Goal: Task Accomplishment & Management: Manage account settings

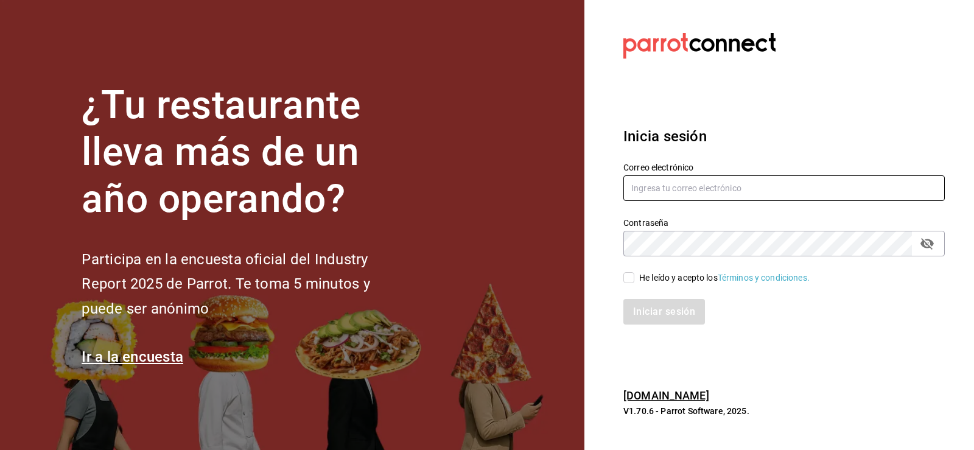
type input "[EMAIL_ADDRESS][DOMAIN_NAME]"
drag, startPoint x: 681, startPoint y: 204, endPoint x: 685, endPoint y: 192, distance: 12.6
click at [681, 199] on div "Correo electrónico jmelendez@eci.edu.mx Contraseña Contraseña He leído y acepto…" at bounding box center [777, 235] width 336 height 177
drag, startPoint x: 738, startPoint y: 186, endPoint x: 749, endPoint y: 201, distance: 18.6
click at [738, 186] on input "jmelendez@eci.edu.mx" at bounding box center [783, 188] width 321 height 26
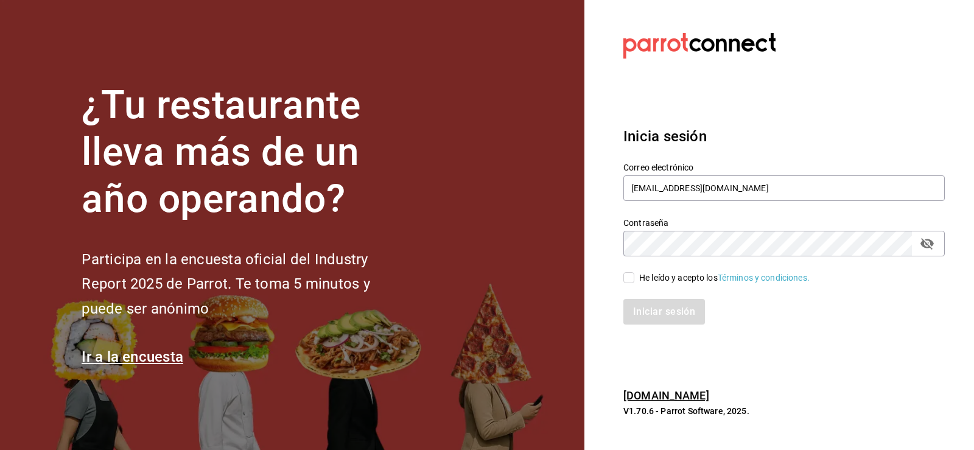
click at [931, 246] on icon "passwordField" at bounding box center [926, 244] width 13 height 12
drag, startPoint x: 627, startPoint y: 283, endPoint x: 650, endPoint y: 282, distance: 22.5
click at [627, 283] on input "He leído y acepto los Términos y condiciones." at bounding box center [628, 277] width 11 height 11
checkbox input "true"
click at [662, 307] on button "Iniciar sesión" at bounding box center [664, 312] width 83 height 26
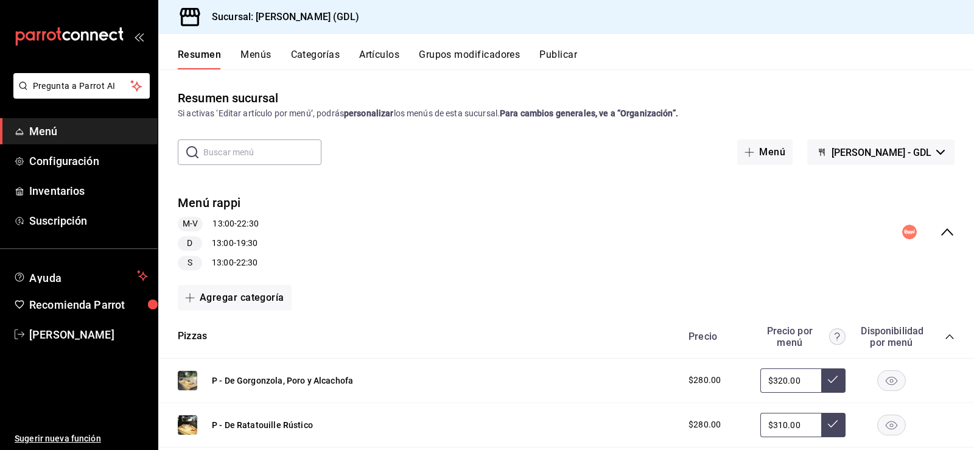
drag, startPoint x: 813, startPoint y: 0, endPoint x: 831, endPoint y: 24, distance: 30.1
click at [721, 37] on div "Resumen Menús Categorías Artículos Grupos modificadores Publicar" at bounding box center [566, 51] width 816 height 35
drag, startPoint x: 954, startPoint y: 1, endPoint x: 790, endPoint y: 19, distance: 165.5
click at [684, 15] on div "Sucursal: [PERSON_NAME] (GDL)" at bounding box center [566, 17] width 816 height 34
click at [51, 23] on div "mailbox folders" at bounding box center [79, 36] width 158 height 73
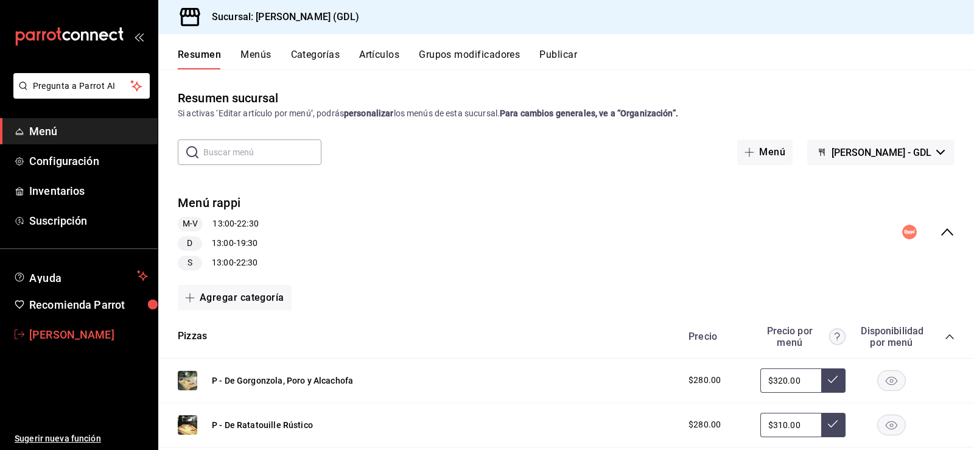
click at [72, 331] on span "[PERSON_NAME]" at bounding box center [88, 334] width 119 height 16
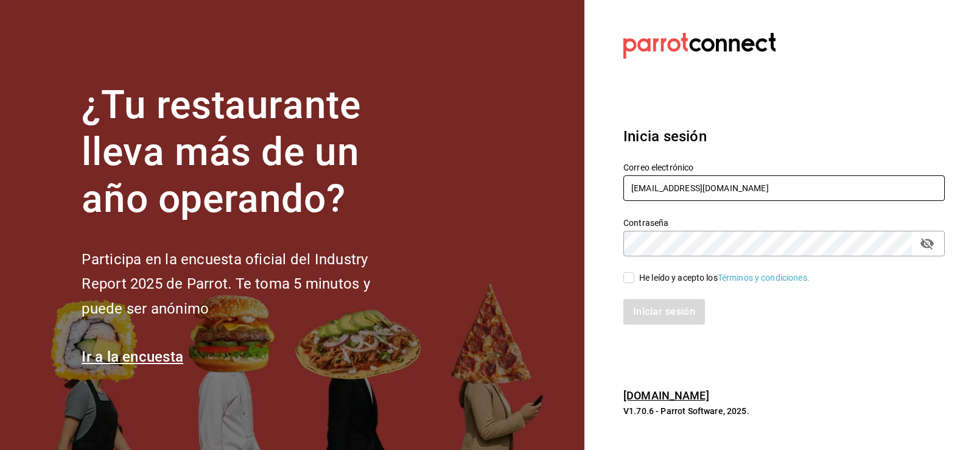
drag, startPoint x: 699, startPoint y: 178, endPoint x: 685, endPoint y: 179, distance: 13.4
click at [699, 178] on input "[EMAIL_ADDRESS][DOMAIN_NAME]" at bounding box center [783, 188] width 321 height 26
drag, startPoint x: 667, startPoint y: 186, endPoint x: 642, endPoint y: 195, distance: 27.2
click at [574, 200] on div "¿Tu restaurante lleva más de un año operando? Participa en la encuesta oficial …" at bounding box center [487, 225] width 974 height 450
click at [647, 186] on input "pzeopeda@eci.edu.mx" at bounding box center [783, 188] width 321 height 26
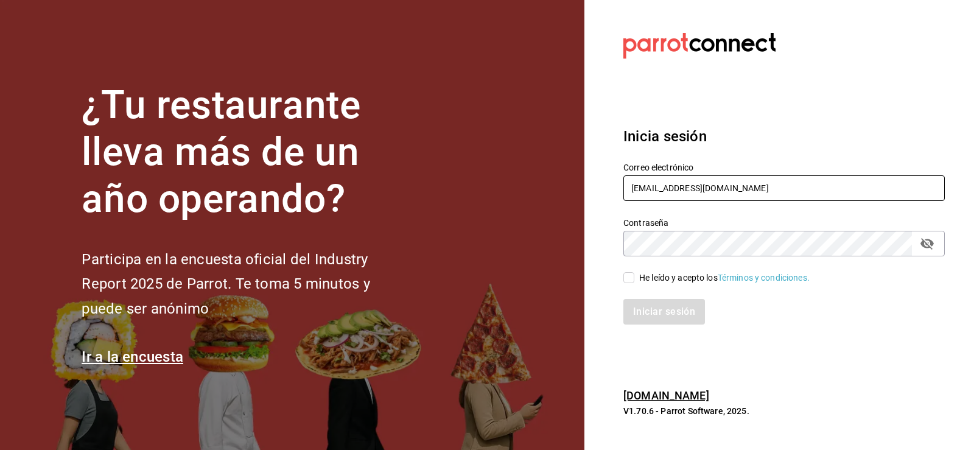
click at [653, 191] on input "pzeopeda@eci.edu.mx" at bounding box center [783, 188] width 321 height 26
click at [791, 189] on input "pzepeda@eci.edu.mx" at bounding box center [783, 188] width 321 height 26
click at [639, 197] on input "pzepeda@eci.edu.mx" at bounding box center [783, 188] width 321 height 26
click at [650, 192] on input "pzepeda@eci.edu.mx" at bounding box center [783, 188] width 321 height 26
click at [644, 190] on input "pzepeda@eci.edu.mx" at bounding box center [783, 188] width 321 height 26
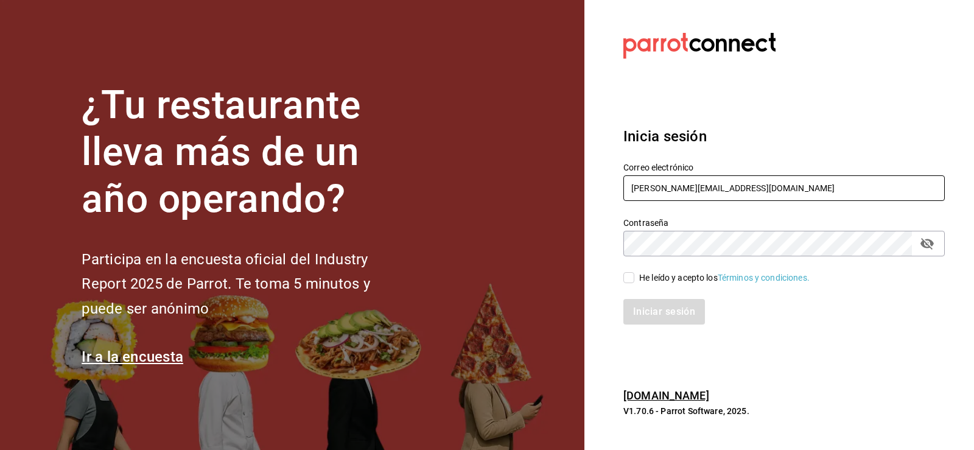
type input "pzepeda@eci.edu.mx"
click at [933, 254] on div "Contraseña" at bounding box center [783, 244] width 321 height 26
click at [924, 240] on icon "passwordField" at bounding box center [927, 243] width 15 height 15
click at [511, 267] on div "¿Tu restaurante lleva más de un año operando? Participa en la encuesta oficial …" at bounding box center [487, 225] width 974 height 450
drag, startPoint x: 634, startPoint y: 276, endPoint x: 642, endPoint y: 286, distance: 12.2
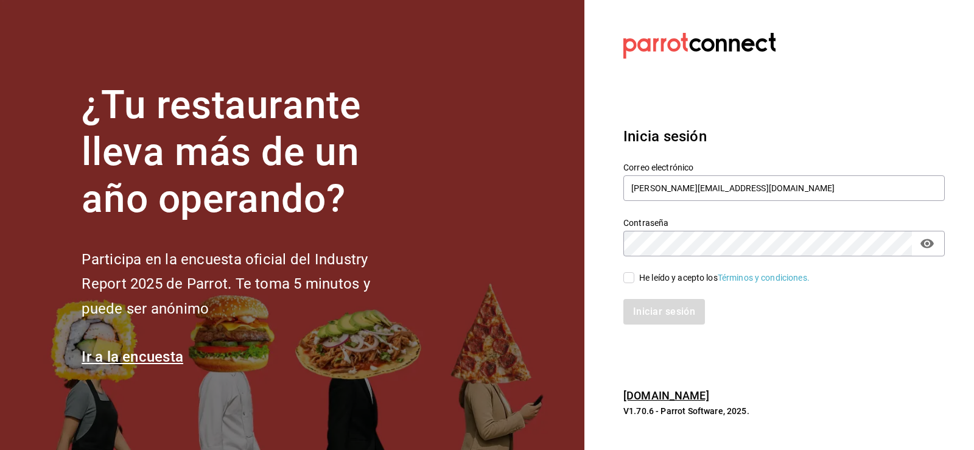
click at [634, 276] on span "He leído y acepto los Términos y condiciones." at bounding box center [721, 278] width 175 height 13
click at [634, 276] on input "He leído y acepto los Términos y condiciones." at bounding box center [628, 277] width 11 height 11
checkbox input "true"
click at [682, 308] on button "Iniciar sesión" at bounding box center [664, 312] width 83 height 26
type input "jmelendez@eci.edu.mx"
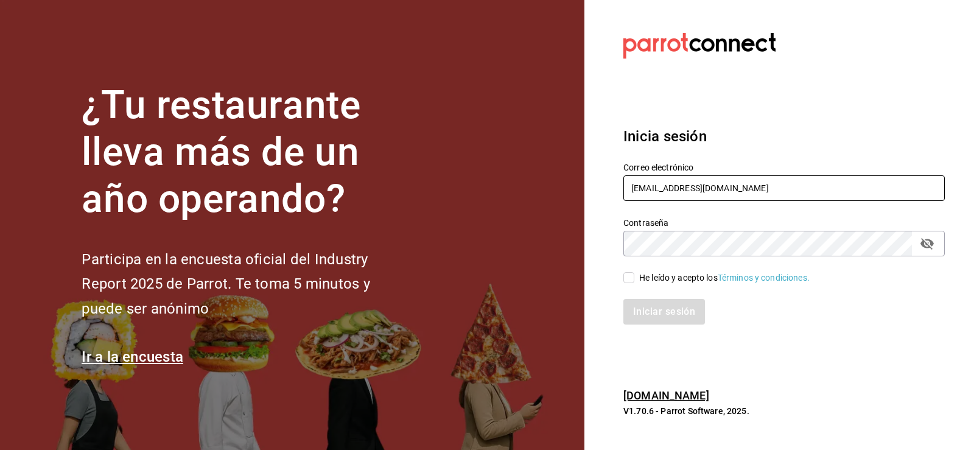
drag, startPoint x: 734, startPoint y: 198, endPoint x: 800, endPoint y: 200, distance: 65.8
click at [736, 198] on input "jmelendez@eci.edu.mx" at bounding box center [783, 188] width 321 height 26
click at [926, 243] on icon "passwordField" at bounding box center [926, 244] width 13 height 12
drag, startPoint x: 636, startPoint y: 273, endPoint x: 654, endPoint y: 295, distance: 28.5
click at [634, 273] on span "He leído y acepto los Términos y condiciones." at bounding box center [721, 278] width 175 height 13
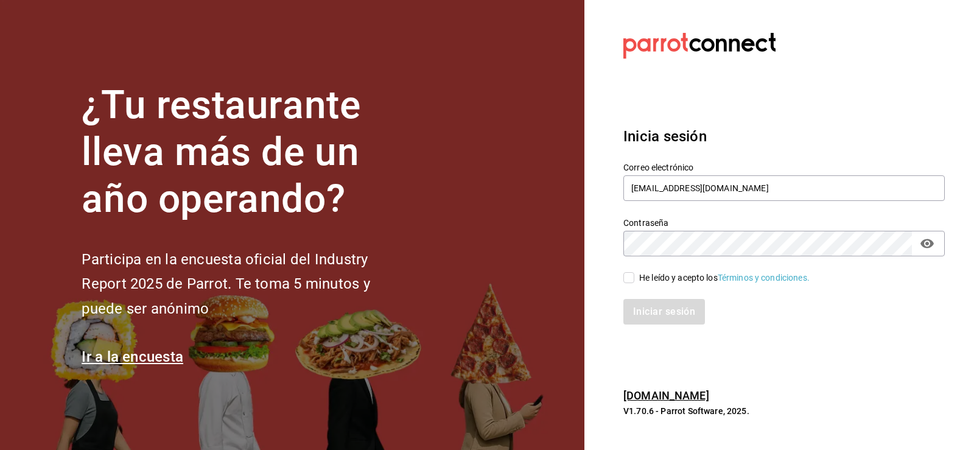
click at [634, 273] on input "He leído y acepto los Términos y condiciones." at bounding box center [628, 277] width 11 height 11
checkbox input "true"
click at [663, 303] on button "Iniciar sesión" at bounding box center [664, 312] width 83 height 26
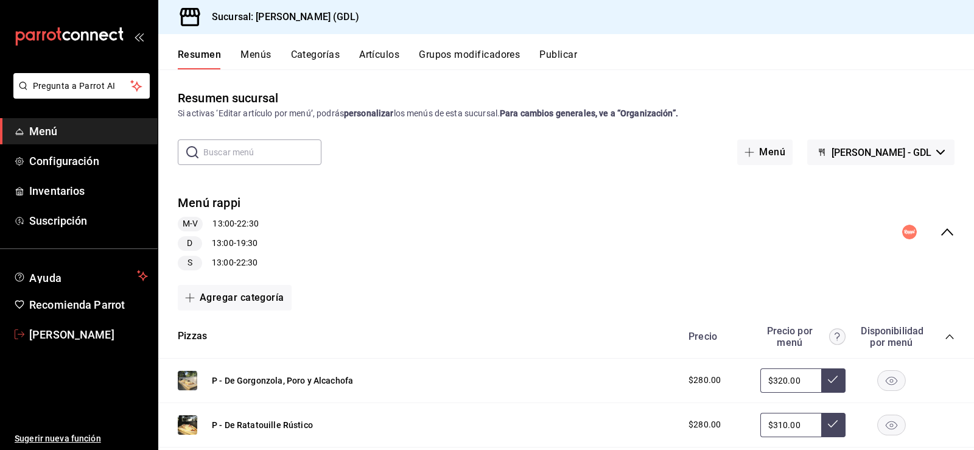
drag, startPoint x: 75, startPoint y: 343, endPoint x: 111, endPoint y: 343, distance: 35.9
click at [75, 343] on link "[PERSON_NAME]" at bounding box center [79, 334] width 158 height 26
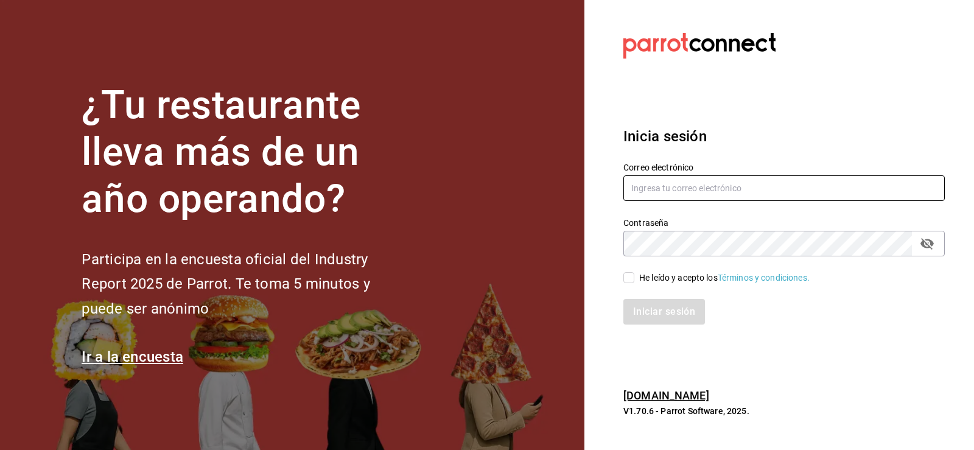
type input "[EMAIL_ADDRESS][DOMAIN_NAME]"
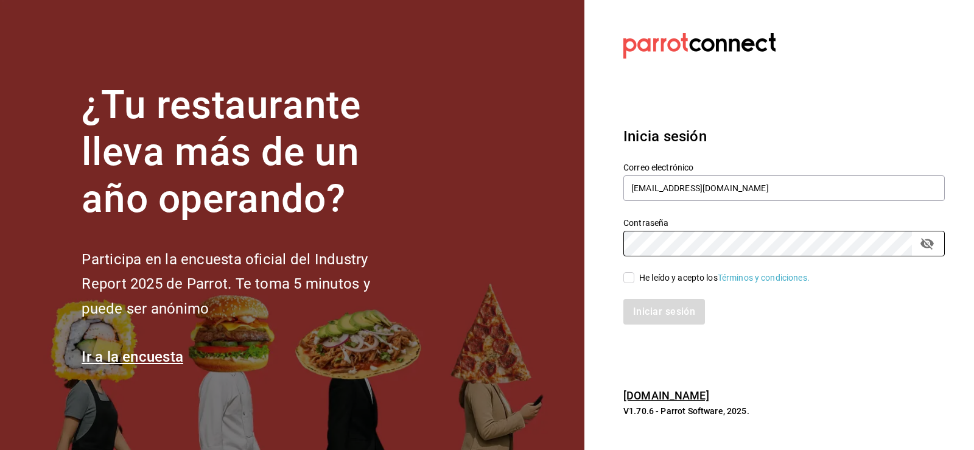
drag, startPoint x: 635, startPoint y: 282, endPoint x: 676, endPoint y: 289, distance: 41.8
click at [635, 282] on span "He leído y acepto los Términos y condiciones." at bounding box center [721, 278] width 175 height 13
click at [634, 282] on input "He leído y acepto los Términos y condiciones." at bounding box center [628, 277] width 11 height 11
checkbox input "true"
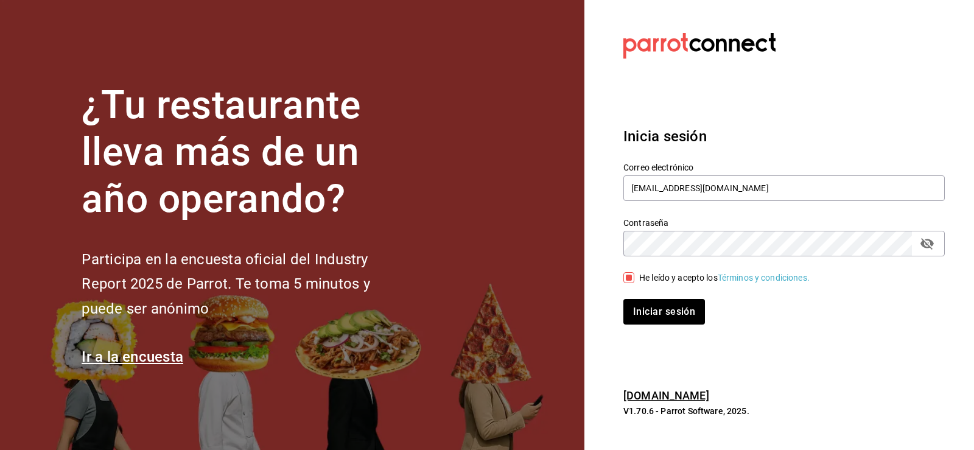
click at [924, 242] on icon "passwordField" at bounding box center [926, 244] width 13 height 12
